Goal: Navigation & Orientation: Find specific page/section

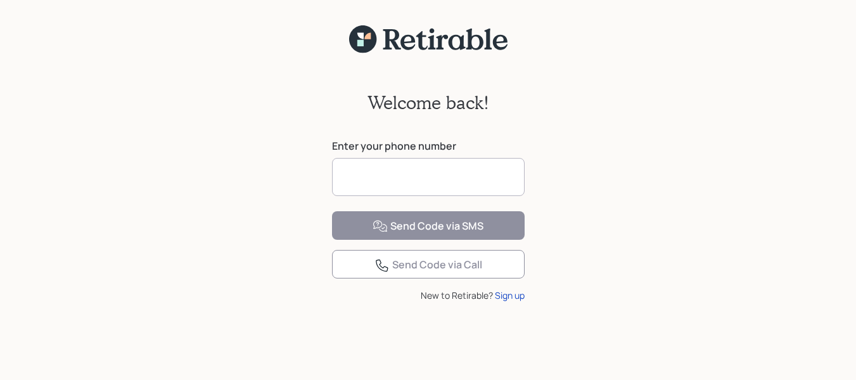
click at [362, 184] on input at bounding box center [428, 177] width 193 height 38
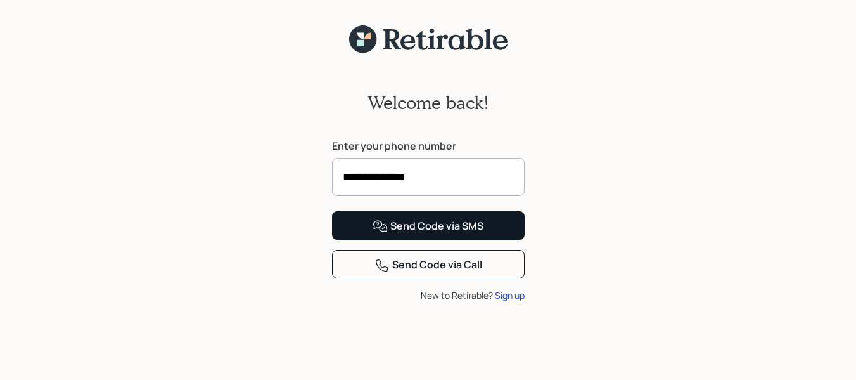
type input "**********"
click at [417, 234] on div "Send Code via SMS" at bounding box center [428, 226] width 111 height 15
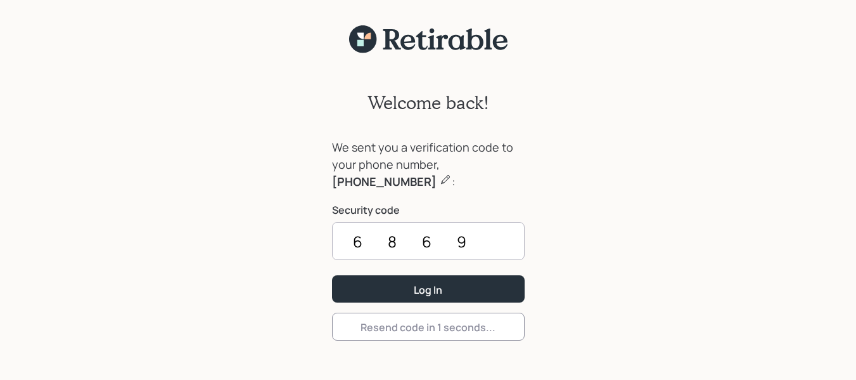
type input "6869"
click at [332, 275] on button "Log In" at bounding box center [428, 288] width 193 height 27
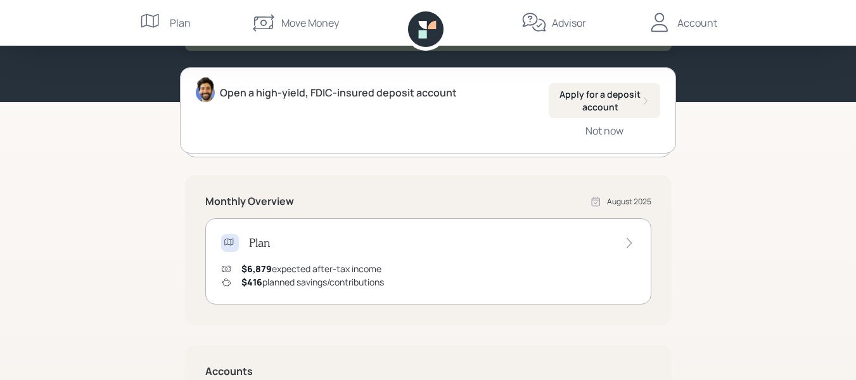
scroll to position [89, 0]
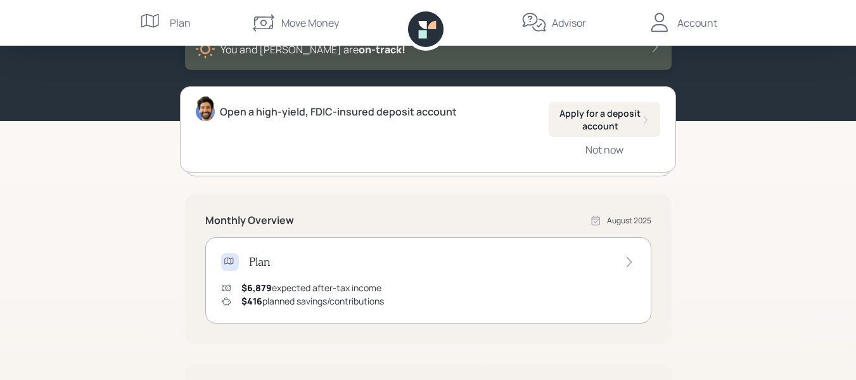
click at [671, 28] on icon at bounding box center [659, 22] width 25 height 25
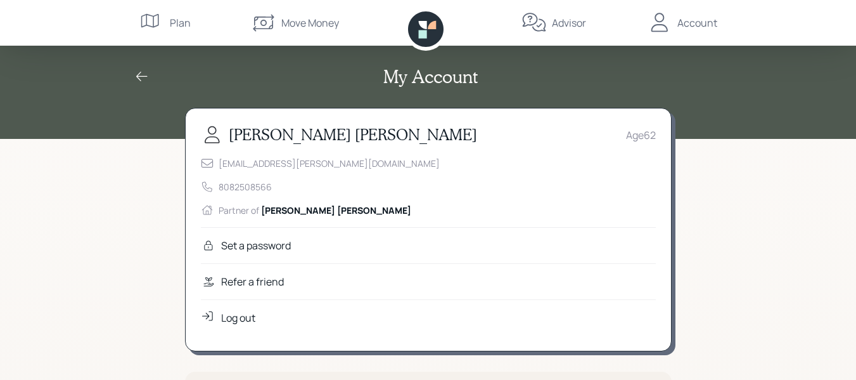
click at [153, 21] on icon at bounding box center [150, 21] width 18 height 14
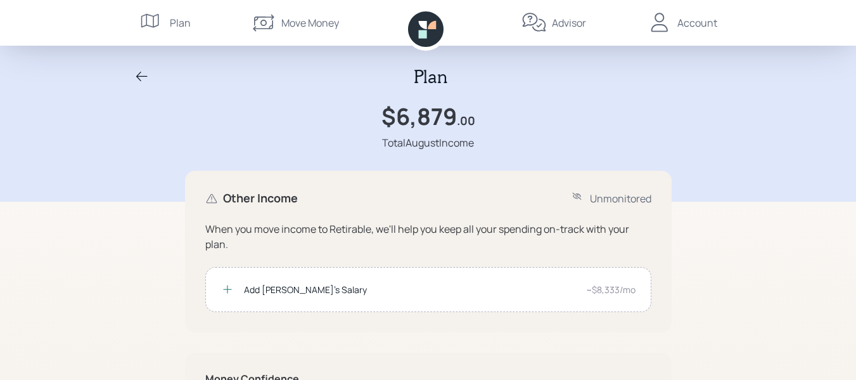
click at [141, 77] on icon at bounding box center [141, 76] width 15 height 15
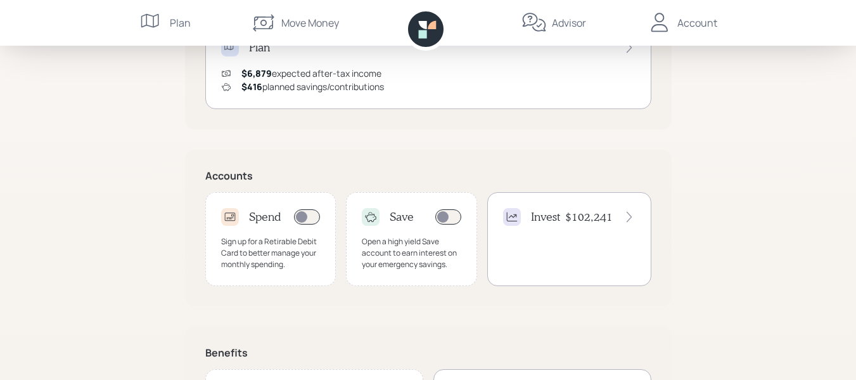
scroll to position [317, 0]
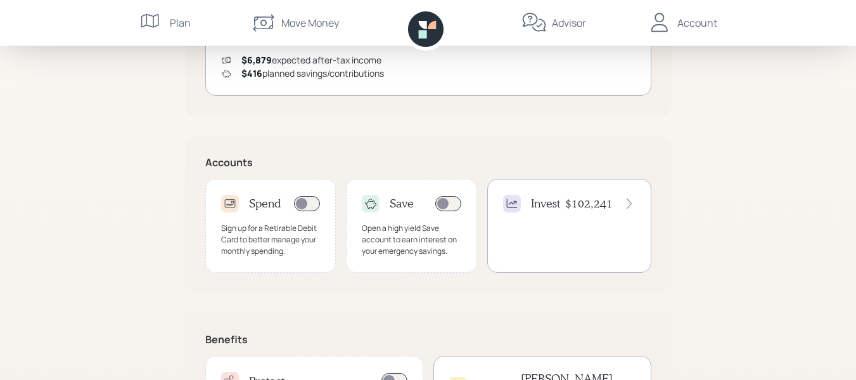
click at [585, 200] on h4 "$102,241" at bounding box center [589, 203] width 48 height 14
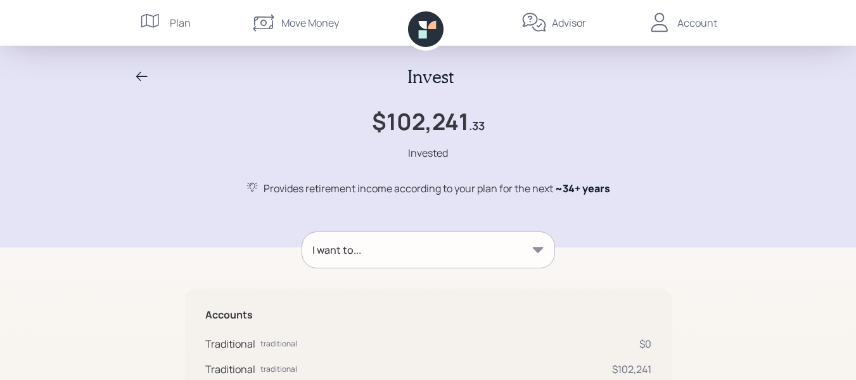
click at [140, 76] on icon at bounding box center [141, 77] width 11 height 10
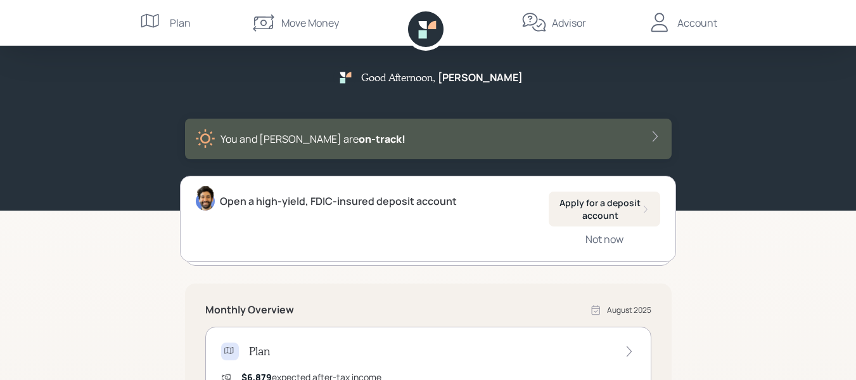
click at [196, 263] on div "Sign up for free fraud protection Register for Carefull Not now" at bounding box center [428, 222] width 487 height 86
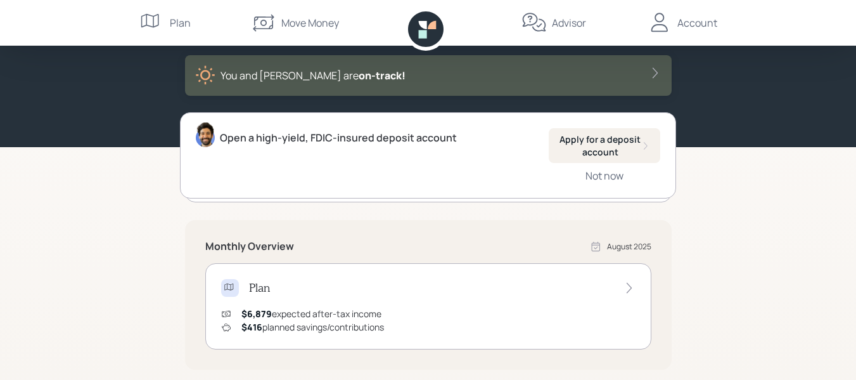
scroll to position [127, 0]
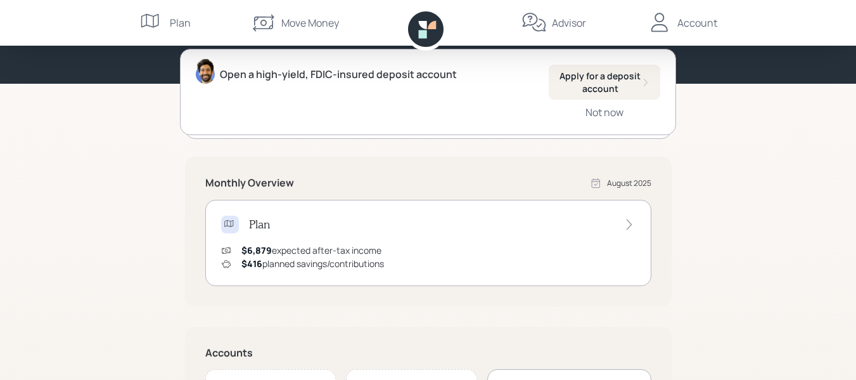
click at [628, 221] on icon at bounding box center [628, 224] width 5 height 11
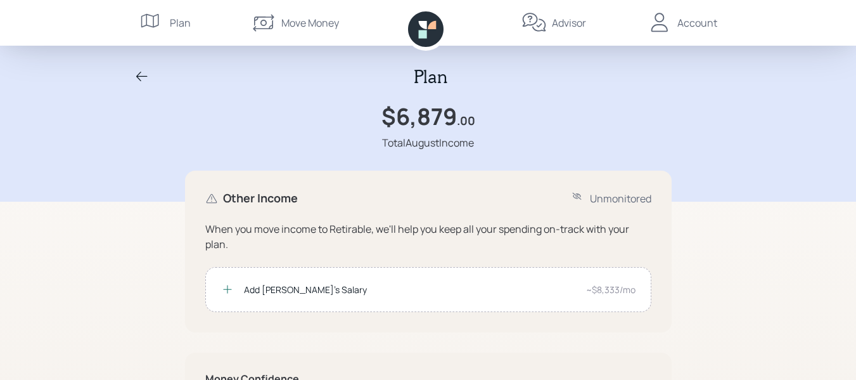
click at [138, 73] on icon at bounding box center [141, 76] width 15 height 15
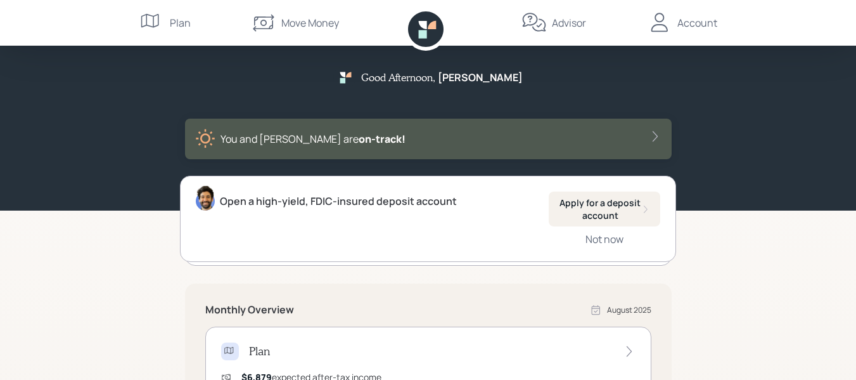
click at [661, 21] on icon at bounding box center [659, 22] width 16 height 19
